Goal: Task Accomplishment & Management: Manage account settings

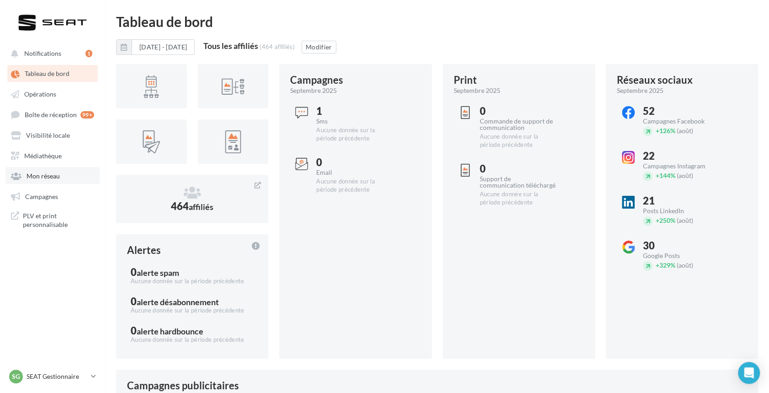
click at [40, 183] on link "Mon réseau" at bounding box center [52, 175] width 94 height 16
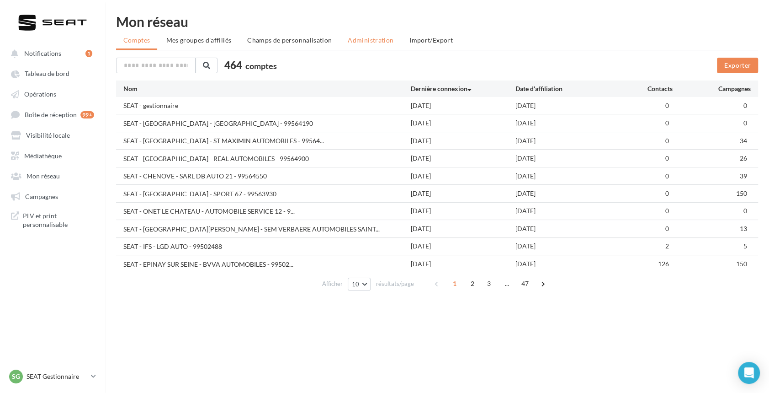
click at [366, 40] on span "Administration" at bounding box center [371, 40] width 46 height 8
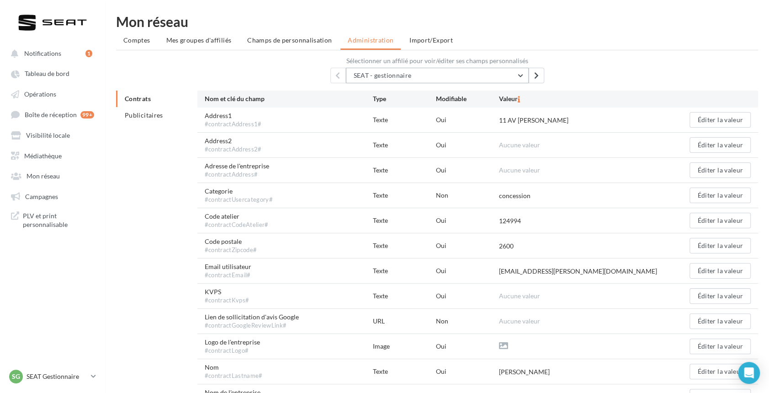
click at [432, 74] on button "SEAT - gestionnaire" at bounding box center [437, 76] width 183 height 16
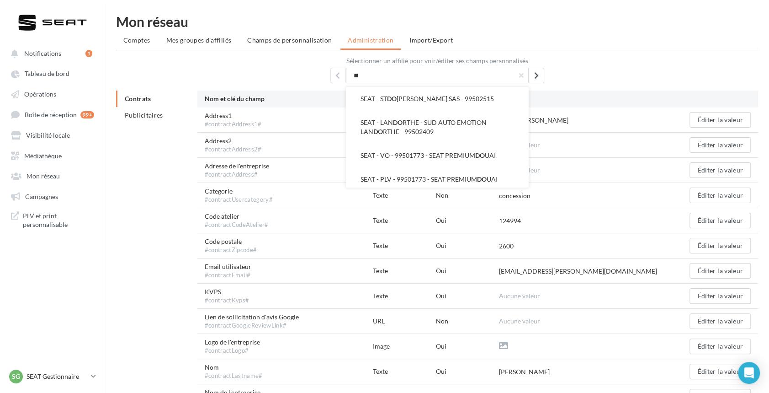
type input "*"
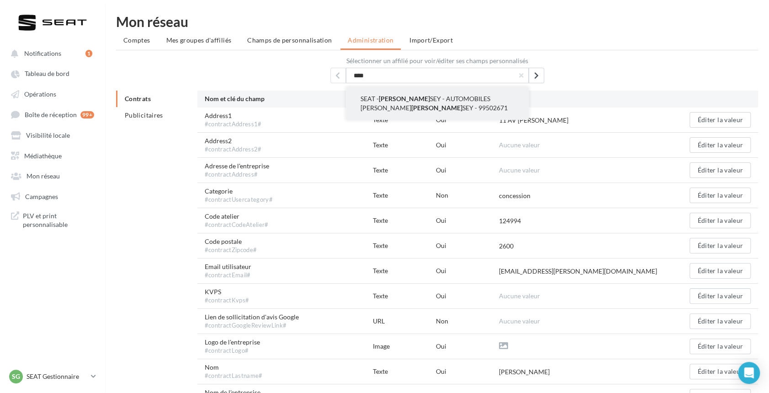
type input "****"
click at [425, 103] on span "SEAT - [PERSON_NAME] - AUTOMOBILES [PERSON_NAME] [PERSON_NAME] - 99502671" at bounding box center [434, 103] width 147 height 17
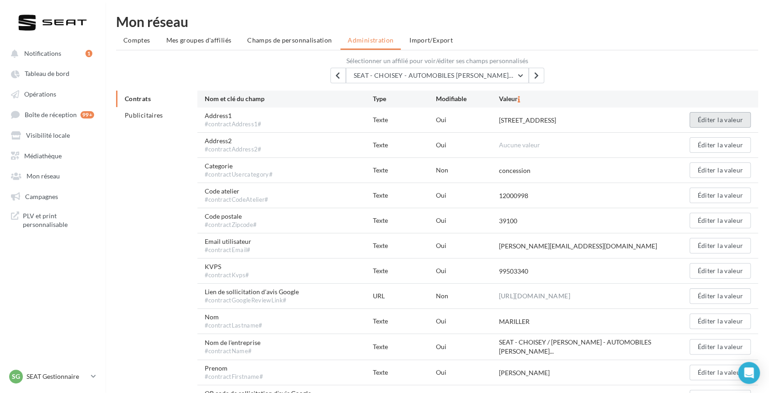
click at [708, 121] on button "Éditer la valeur" at bounding box center [720, 120] width 61 height 16
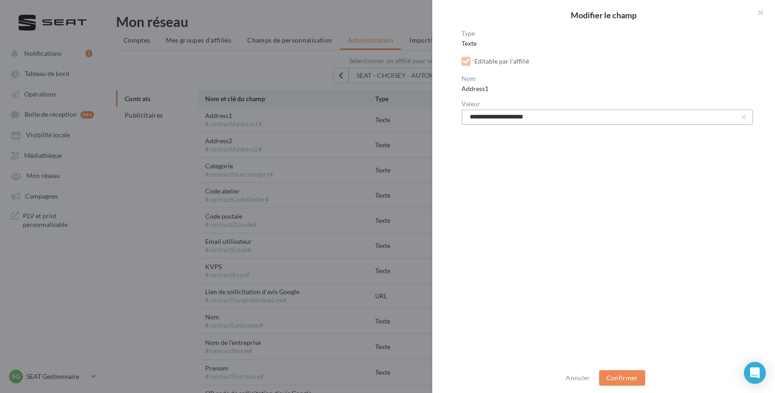
drag, startPoint x: 583, startPoint y: 116, endPoint x: 468, endPoint y: 117, distance: 114.3
click at [468, 117] on input "**********" at bounding box center [608, 117] width 292 height 16
paste input "text"
type input "**********"
click at [623, 372] on button "Confirmer" at bounding box center [622, 378] width 46 height 16
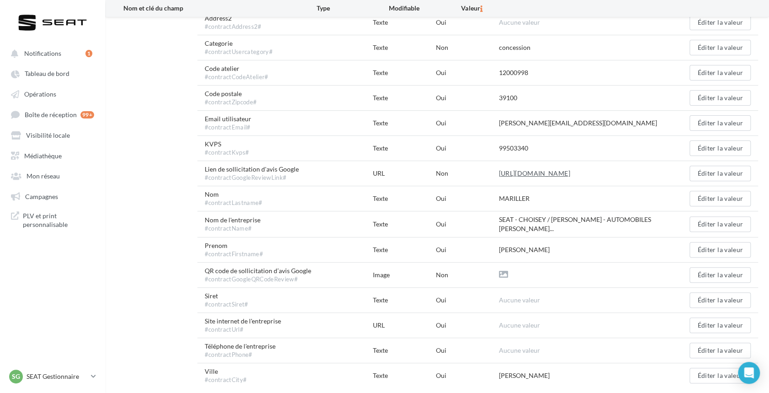
scroll to position [81, 0]
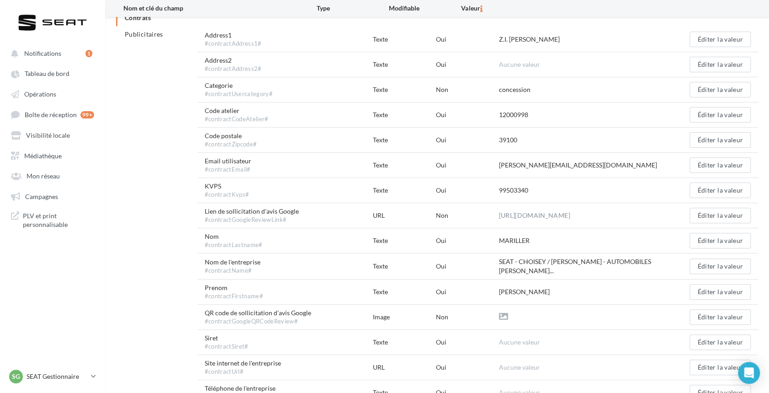
drag, startPoint x: 538, startPoint y: 194, endPoint x: 491, endPoint y: 194, distance: 47.1
click at [491, 194] on div "KVPS #contractKvps# Texte Oui 99503340 Éditer la valeur" at bounding box center [477, 190] width 561 height 25
copy div "99503340"
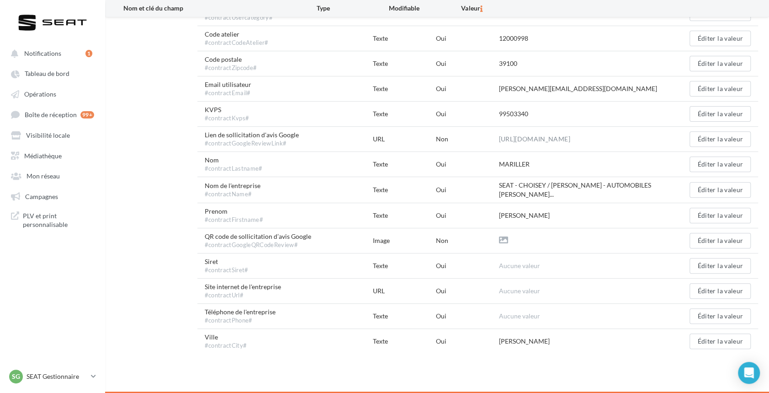
scroll to position [0, 0]
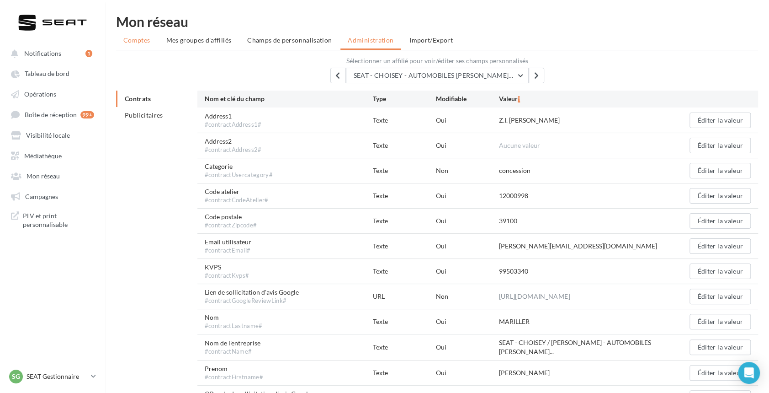
click at [135, 40] on span "Comptes" at bounding box center [136, 40] width 27 height 8
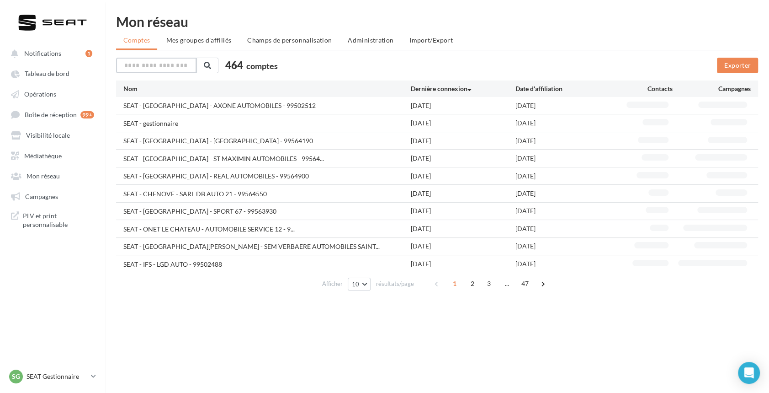
click at [175, 65] on input "text" at bounding box center [156, 66] width 80 height 16
type input "*"
type input "****"
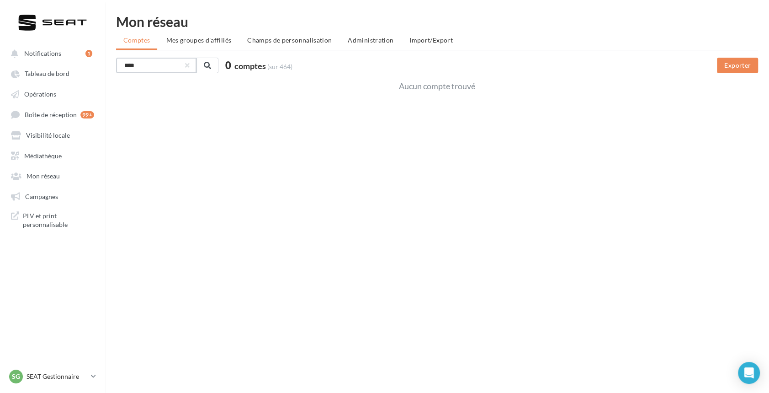
drag, startPoint x: 175, startPoint y: 65, endPoint x: 101, endPoint y: 63, distance: 74.5
click at [101, 63] on div "Notifications 1 Tableau de bord Opérations Boîte de réception" at bounding box center [384, 211] width 769 height 393
drag, startPoint x: 148, startPoint y: 65, endPoint x: 80, endPoint y: 58, distance: 68.0
click at [80, 58] on div "Notifications 1 Tableau de bord Opérations Boîte de réception" at bounding box center [384, 211] width 769 height 393
paste input "***"
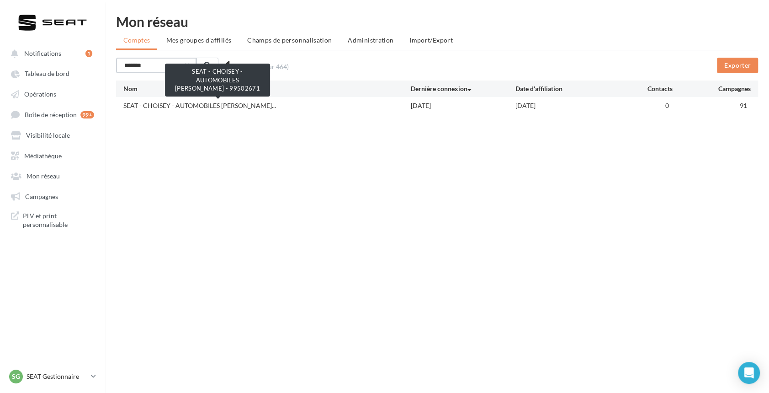
type input "*******"
click at [276, 106] on span "SEAT - CHOISEY - AUTOMOBILES [PERSON_NAME]..." at bounding box center [199, 105] width 153 height 9
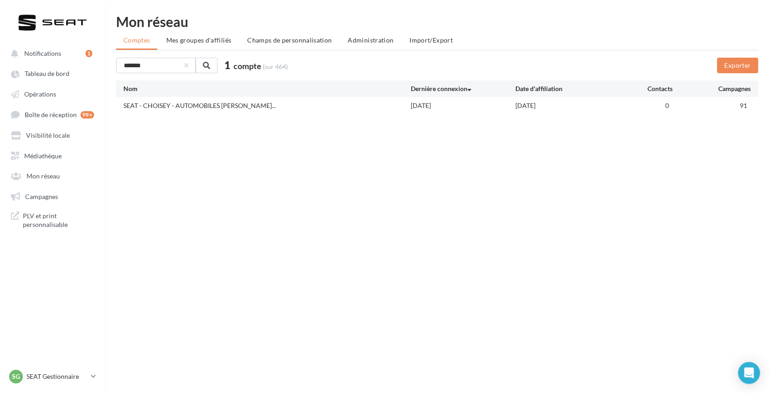
drag, startPoint x: 125, startPoint y: 106, endPoint x: 340, endPoint y: 105, distance: 215.2
click at [340, 105] on div "SEAT - CHOISEY - AUTOMOBILES [PERSON_NAME]..." at bounding box center [266, 106] width 287 height 10
click at [223, 43] on span "Mes groupes d'affiliés" at bounding box center [198, 40] width 65 height 8
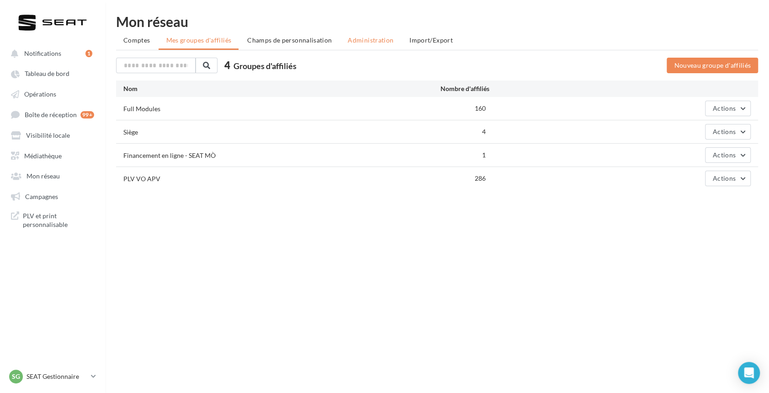
click at [372, 37] on span "Administration" at bounding box center [371, 40] width 46 height 8
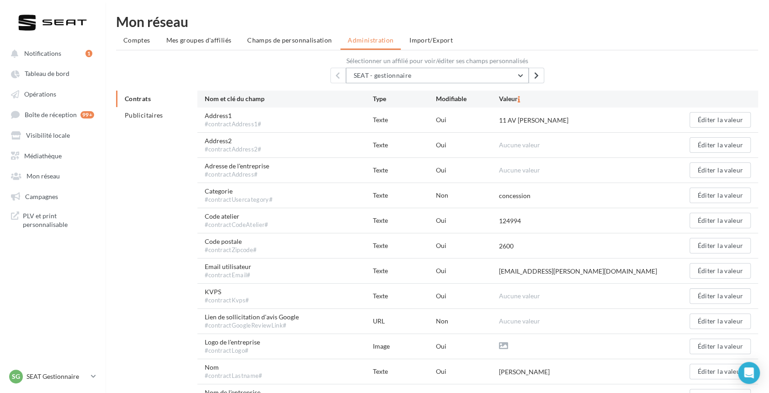
click at [407, 73] on span "SEAT - gestionnaire" at bounding box center [383, 75] width 58 height 8
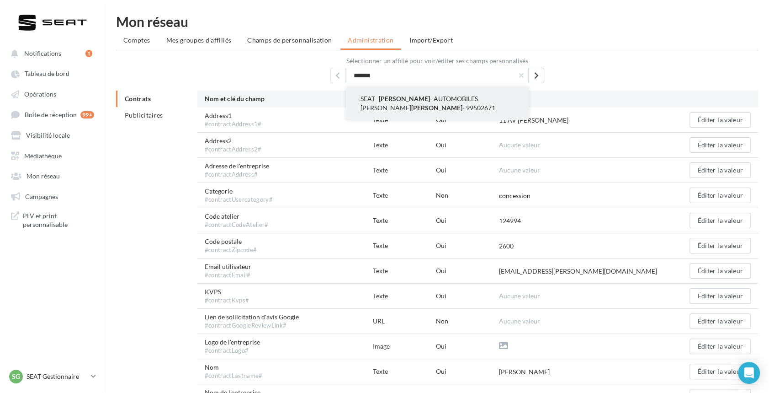
type input "*******"
click at [398, 96] on span "[PERSON_NAME]" at bounding box center [404, 99] width 51 height 8
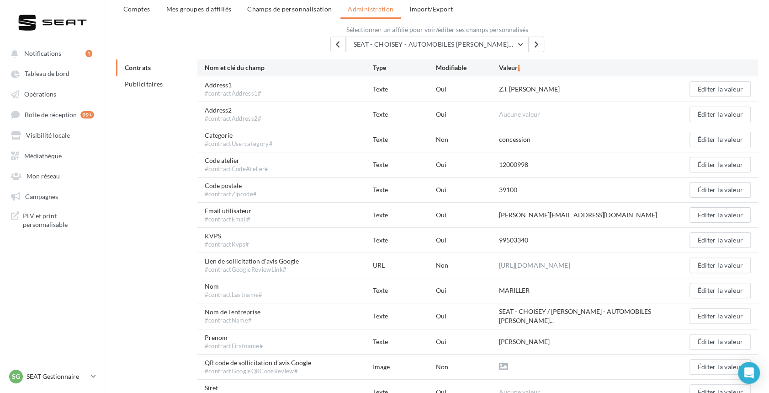
scroll to position [33, 0]
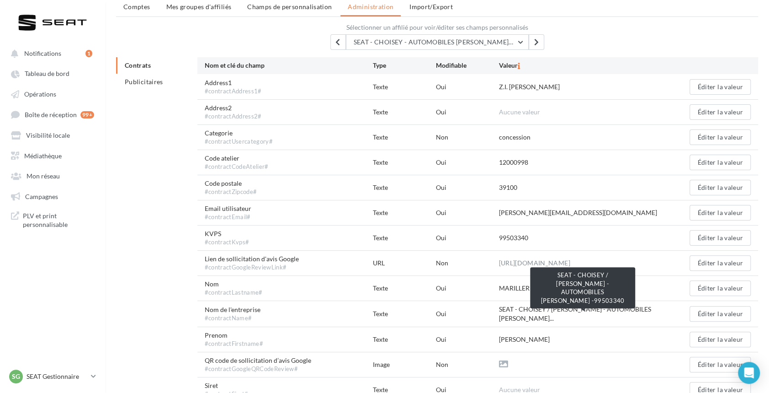
drag, startPoint x: 505, startPoint y: 307, endPoint x: 539, endPoint y: 313, distance: 34.1
click at [539, 313] on span "SEAT - CHOISEY / [PERSON_NAME] - AUTOMOBILES [PERSON_NAME]..." at bounding box center [583, 313] width 168 height 18
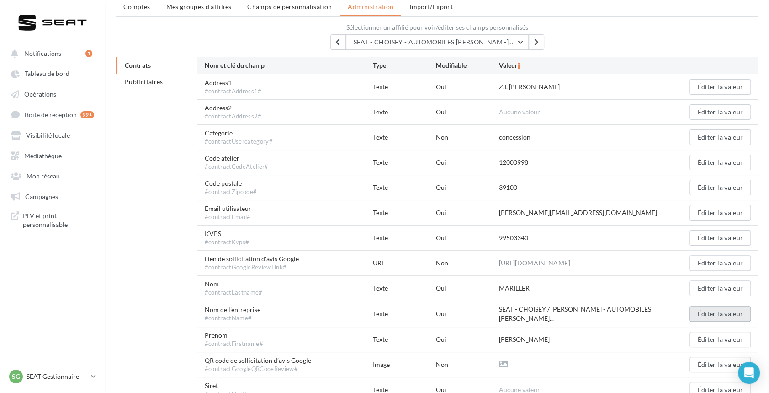
click at [723, 308] on button "Éditer la valeur" at bounding box center [720, 314] width 61 height 16
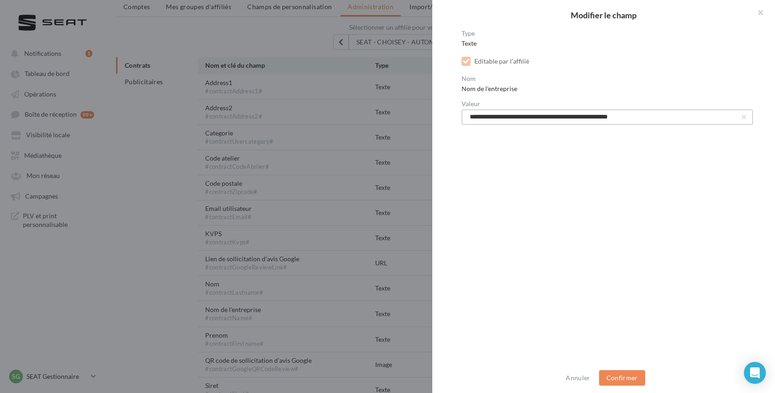
drag, startPoint x: 688, startPoint y: 118, endPoint x: 437, endPoint y: 110, distance: 250.6
click at [437, 110] on div "**********" at bounding box center [607, 196] width 350 height 333
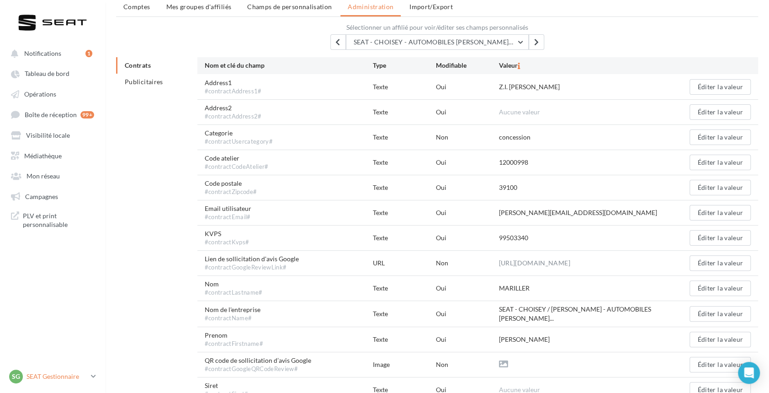
click at [64, 373] on p "SEAT Gestionnaire" at bounding box center [57, 376] width 61 height 9
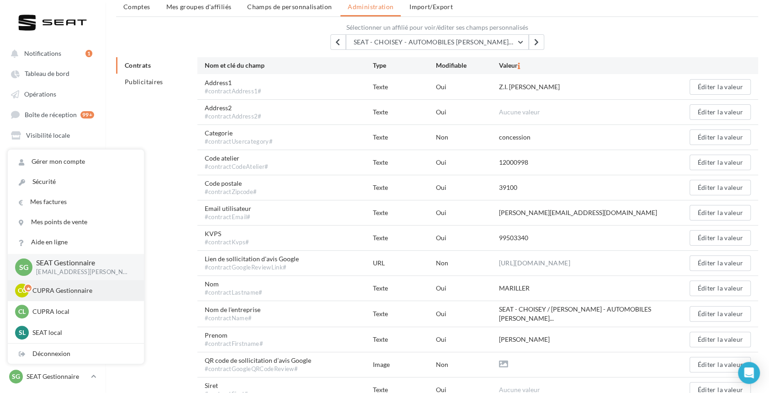
click at [56, 289] on p "CUPRA Gestionnaire" at bounding box center [82, 290] width 101 height 9
